Goal: Transaction & Acquisition: Purchase product/service

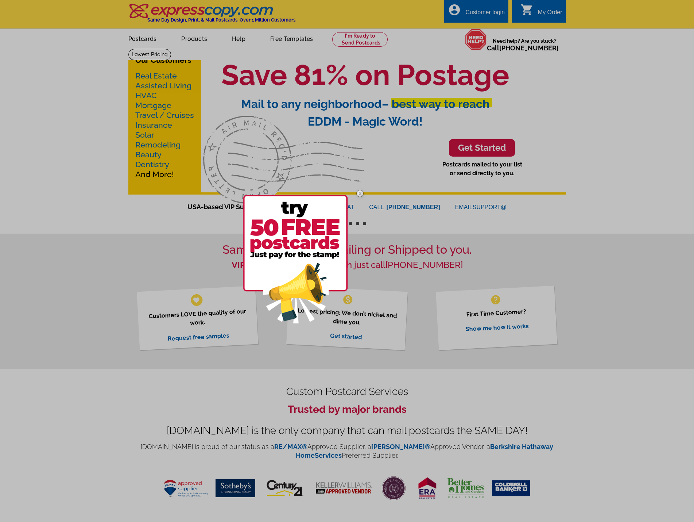
click at [55, 278] on div at bounding box center [347, 261] width 694 height 522
click at [359, 191] on img at bounding box center [359, 193] width 21 height 21
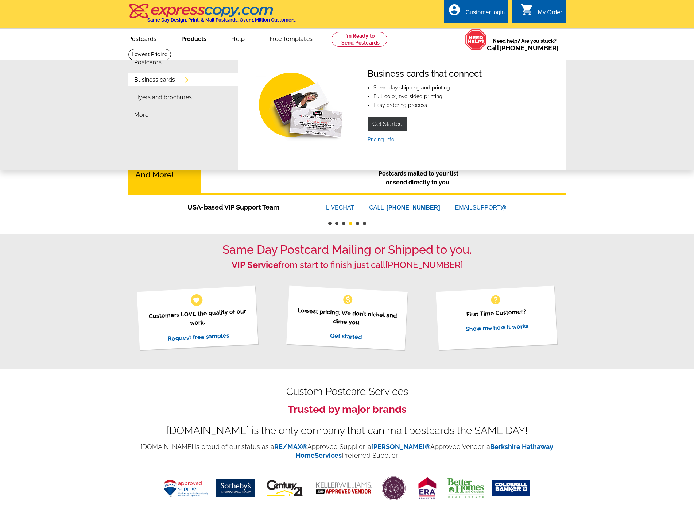
click at [378, 140] on link "Pricing info" at bounding box center [381, 139] width 27 height 6
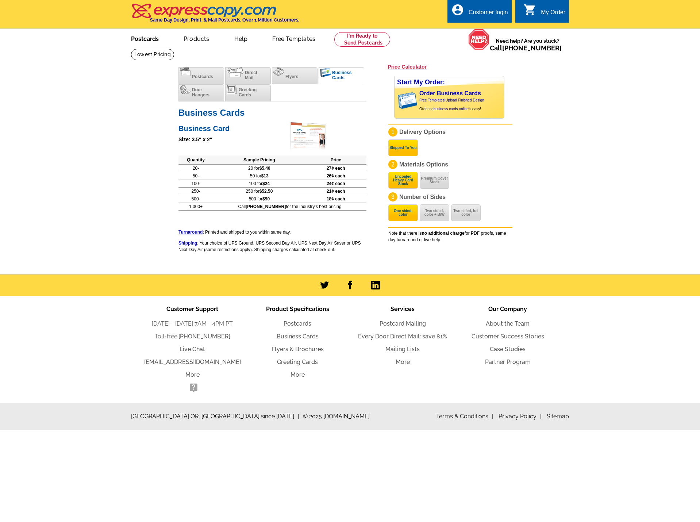
click at [150, 40] on link "Postcards" at bounding box center [144, 38] width 51 height 17
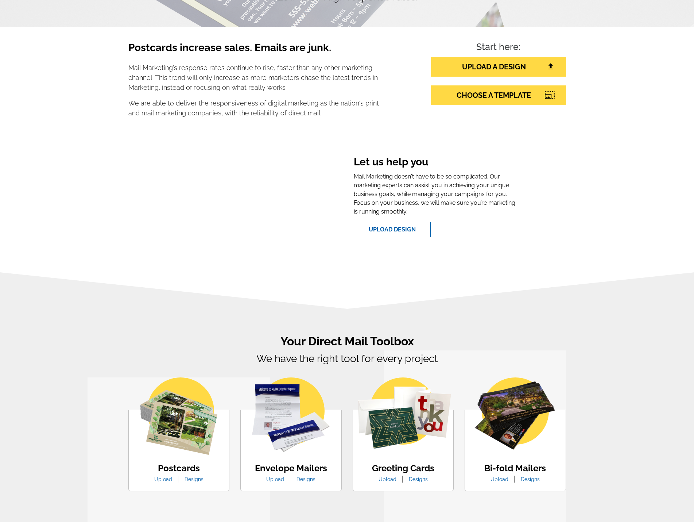
scroll to position [304, 0]
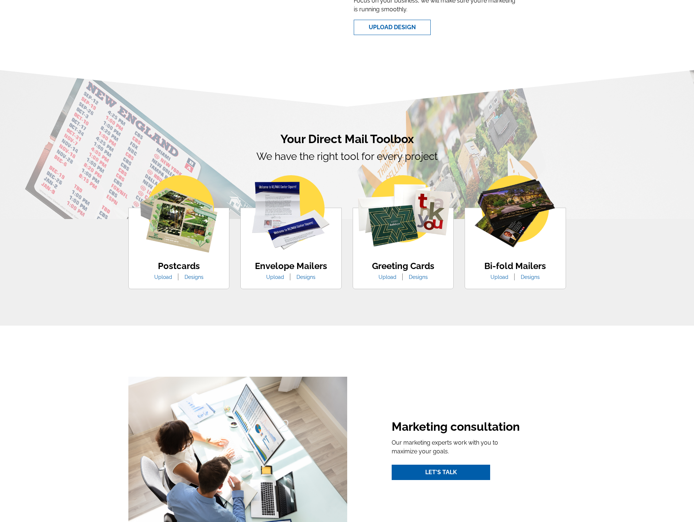
click at [289, 227] on img at bounding box center [291, 212] width 78 height 74
click at [310, 281] on ul "Upload Designs" at bounding box center [291, 277] width 72 height 9
click at [305, 277] on link "Designs" at bounding box center [306, 277] width 30 height 6
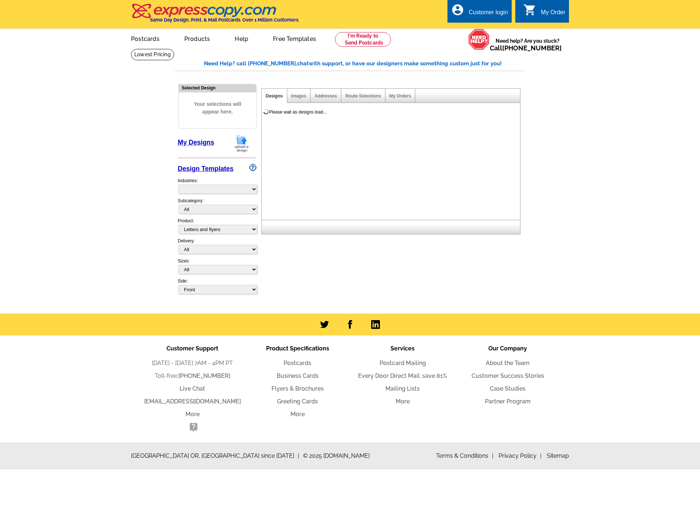
select select "2"
select select "972"
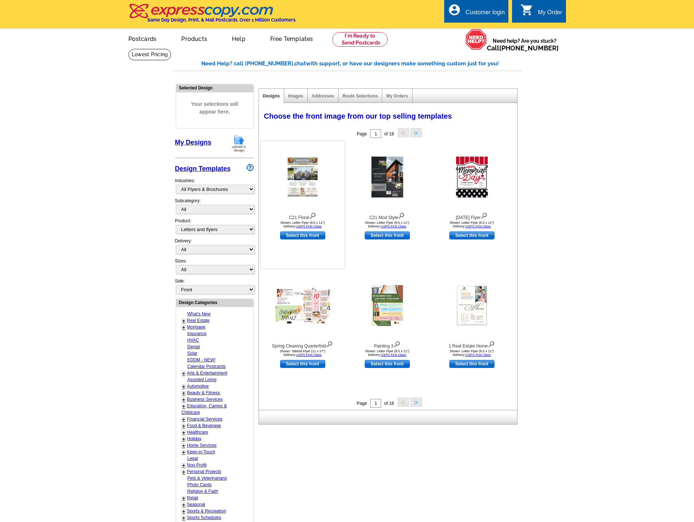
click at [303, 189] on img at bounding box center [303, 177] width 32 height 41
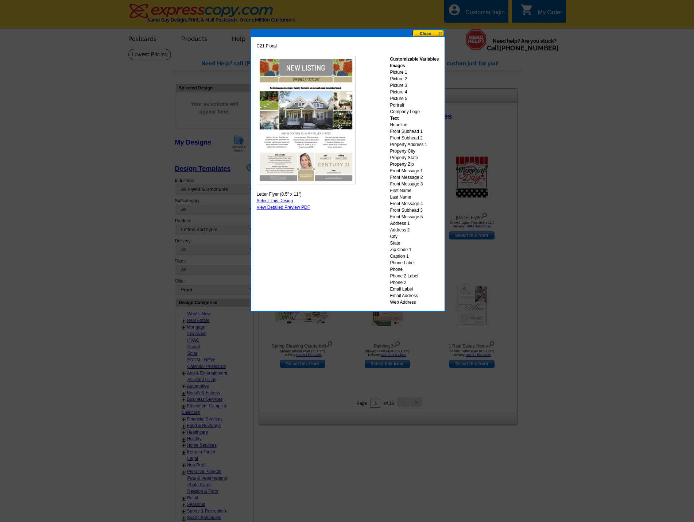
click at [422, 31] on button at bounding box center [429, 33] width 32 height 7
